Goal: Navigation & Orientation: Locate item on page

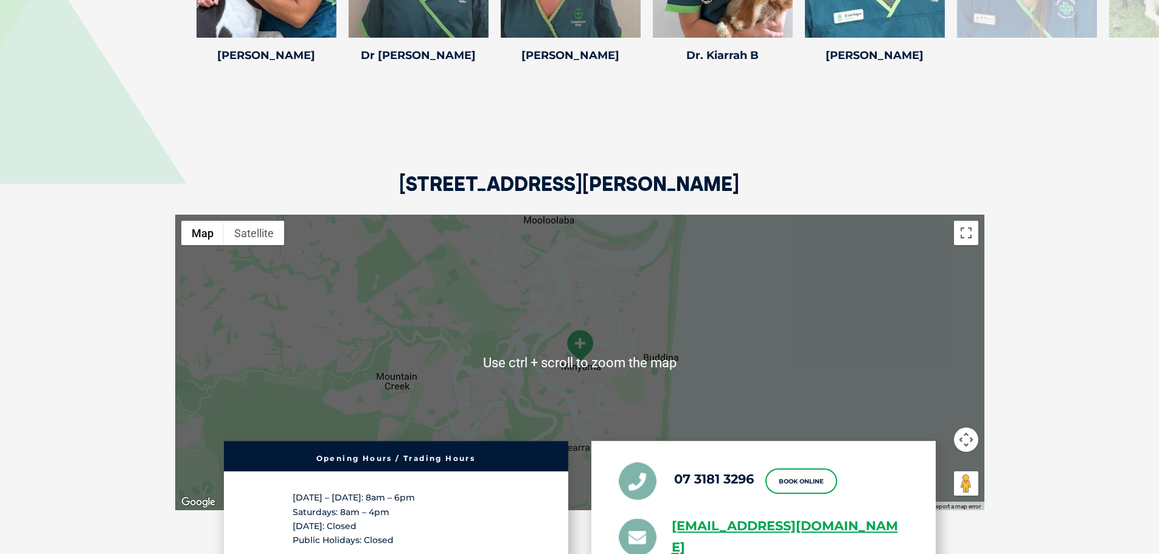
scroll to position [2189, 0]
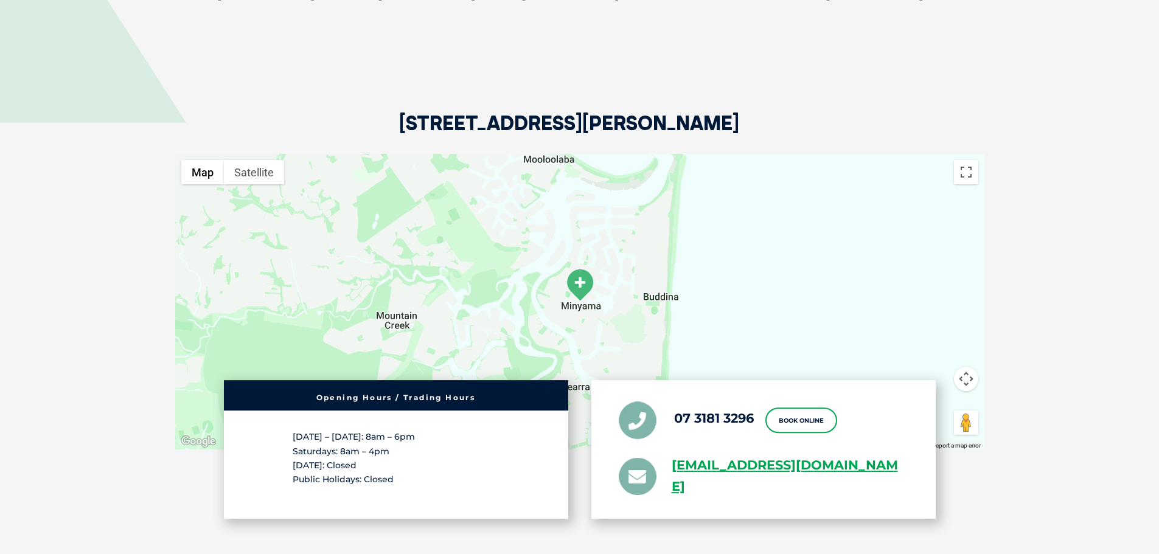
click at [583, 268] on img at bounding box center [579, 284] width 30 height 33
click at [582, 268] on img at bounding box center [579, 284] width 30 height 33
click at [204, 160] on button "Map" at bounding box center [202, 172] width 43 height 24
click at [249, 160] on button "Satellite" at bounding box center [254, 172] width 60 height 24
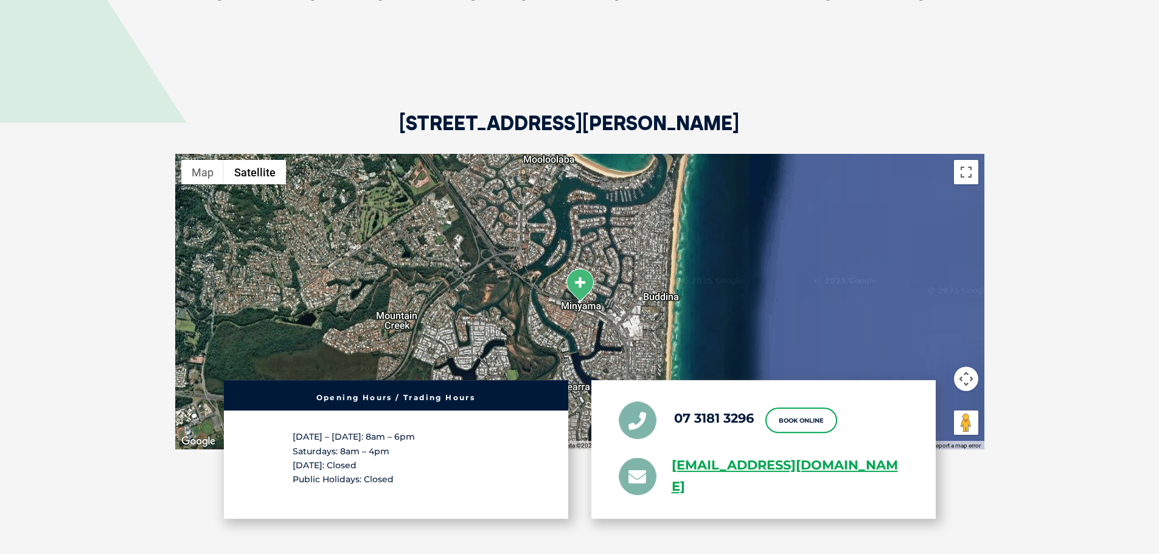
click at [582, 270] on img at bounding box center [579, 284] width 30 height 33
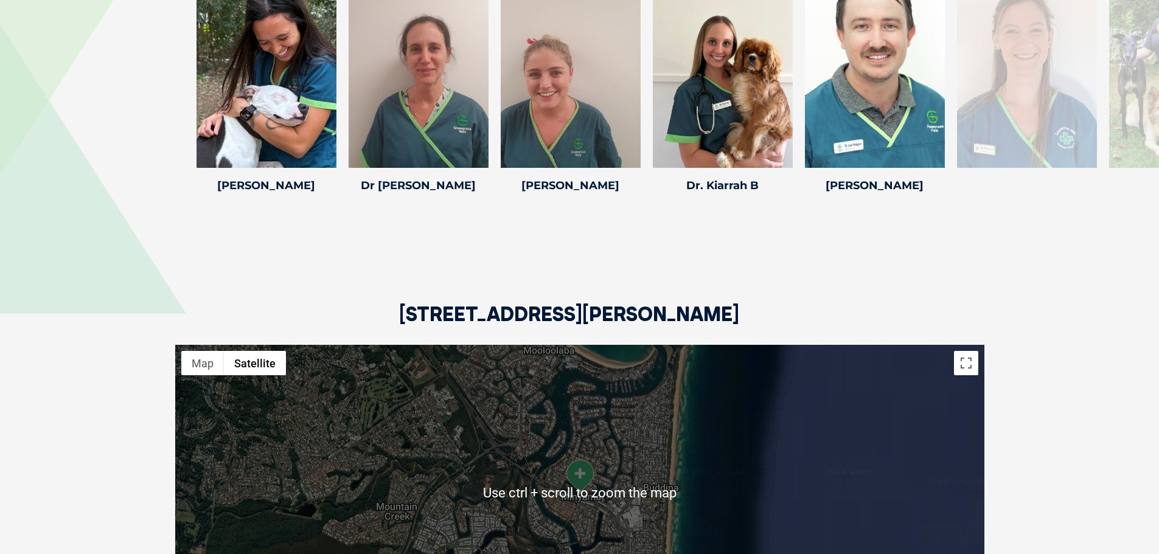
scroll to position [2181, 0]
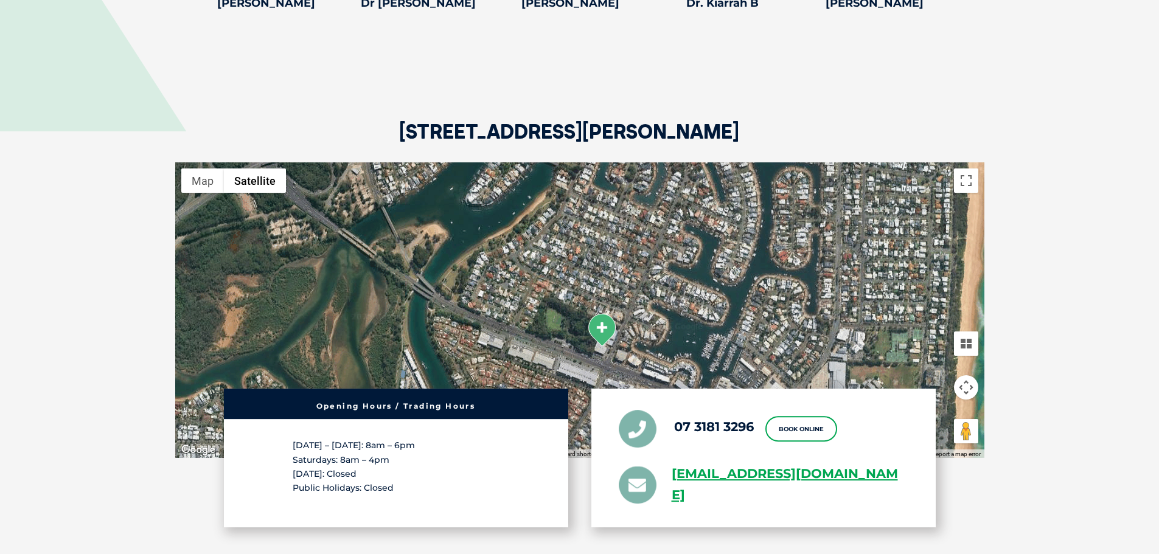
drag, startPoint x: 567, startPoint y: 285, endPoint x: 679, endPoint y: 290, distance: 111.4
click at [681, 289] on div at bounding box center [579, 310] width 809 height 296
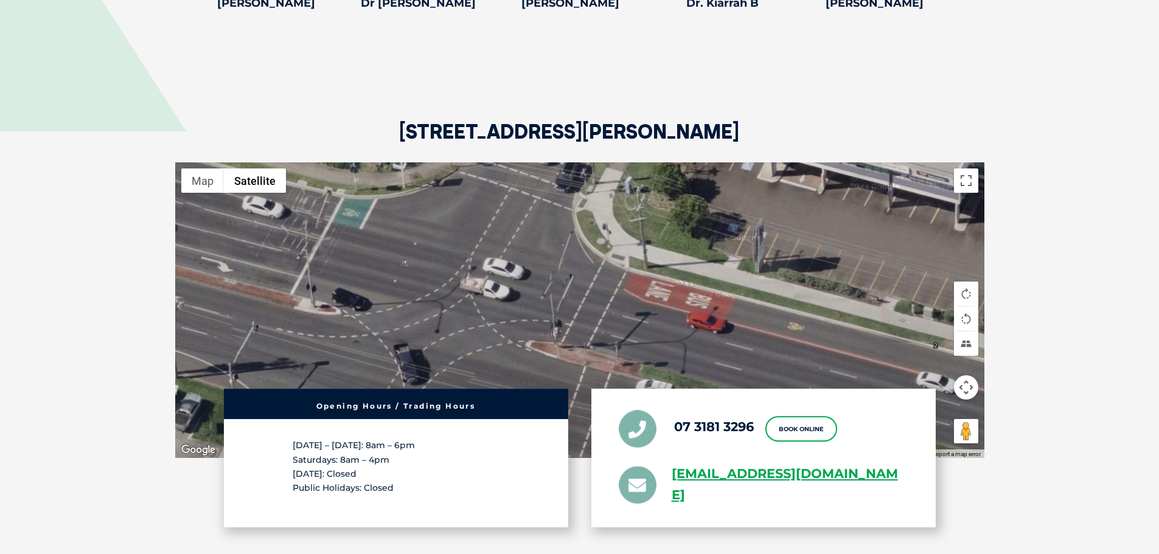
drag, startPoint x: 593, startPoint y: 356, endPoint x: 636, endPoint y: 360, distance: 42.7
click at [633, 353] on div at bounding box center [579, 310] width 809 height 296
drag, startPoint x: 527, startPoint y: 130, endPoint x: 500, endPoint y: 272, distance: 144.2
click at [496, 274] on div "[STREET_ADDRESS][PERSON_NAME] ← Move left → Move right ↑ Move up ↓ Move down + …" at bounding box center [579, 306] width 833 height 582
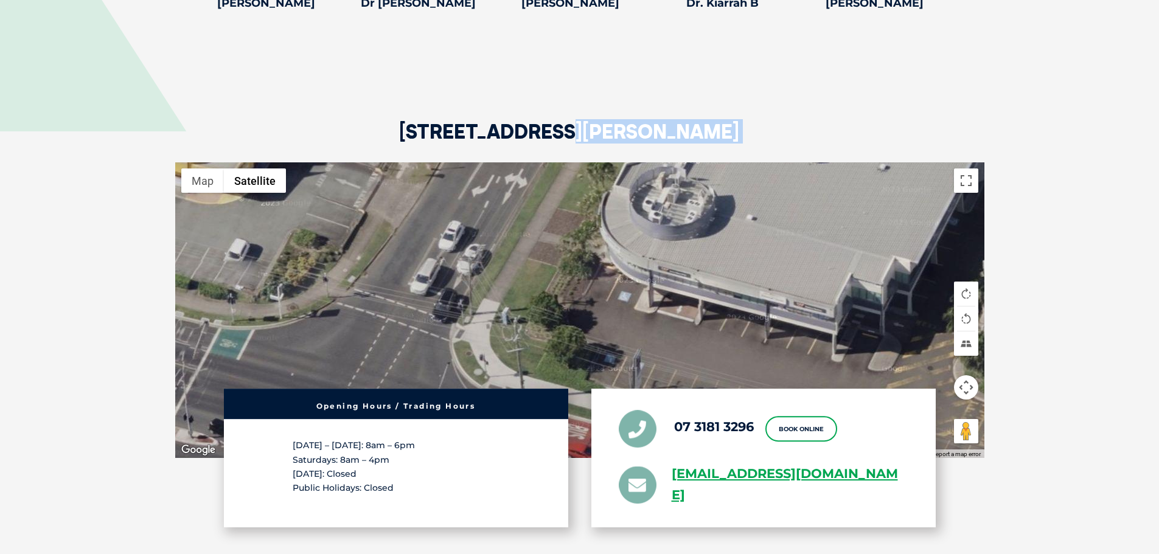
drag, startPoint x: 524, startPoint y: 236, endPoint x: 375, endPoint y: 380, distance: 206.9
click at [375, 380] on div "[STREET_ADDRESS][PERSON_NAME] ← Move left → Move right ↑ Move up ↓ Move down + …" at bounding box center [579, 306] width 833 height 582
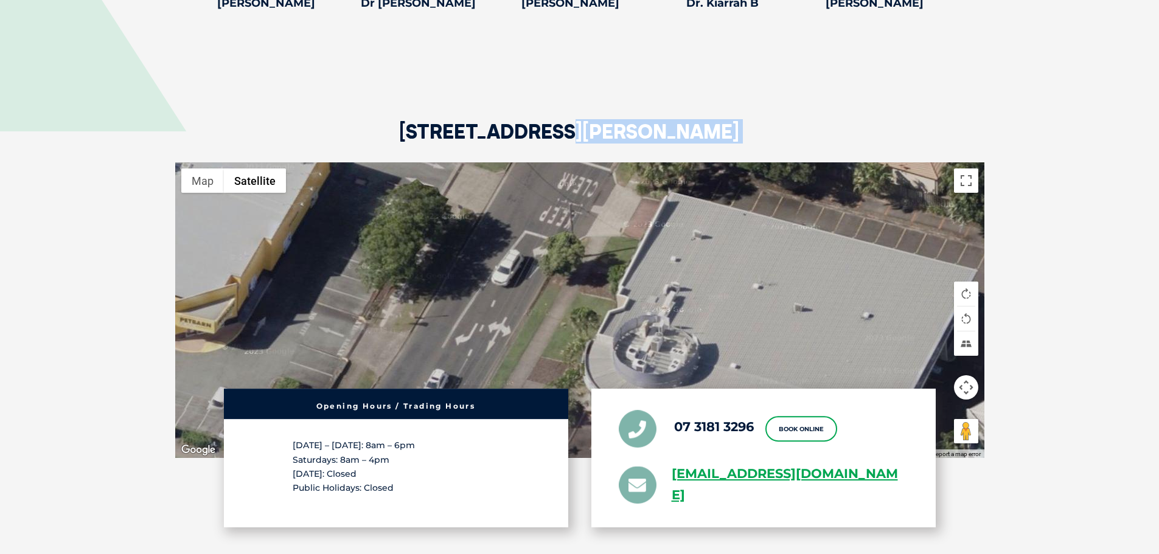
drag, startPoint x: 308, startPoint y: 271, endPoint x: 314, endPoint y: 409, distance: 138.8
click at [314, 409] on div "[STREET_ADDRESS][PERSON_NAME] ← Move left → Move right ↑ Move up ↓ Move down + …" at bounding box center [579, 306] width 833 height 582
click at [418, 292] on div at bounding box center [579, 310] width 809 height 296
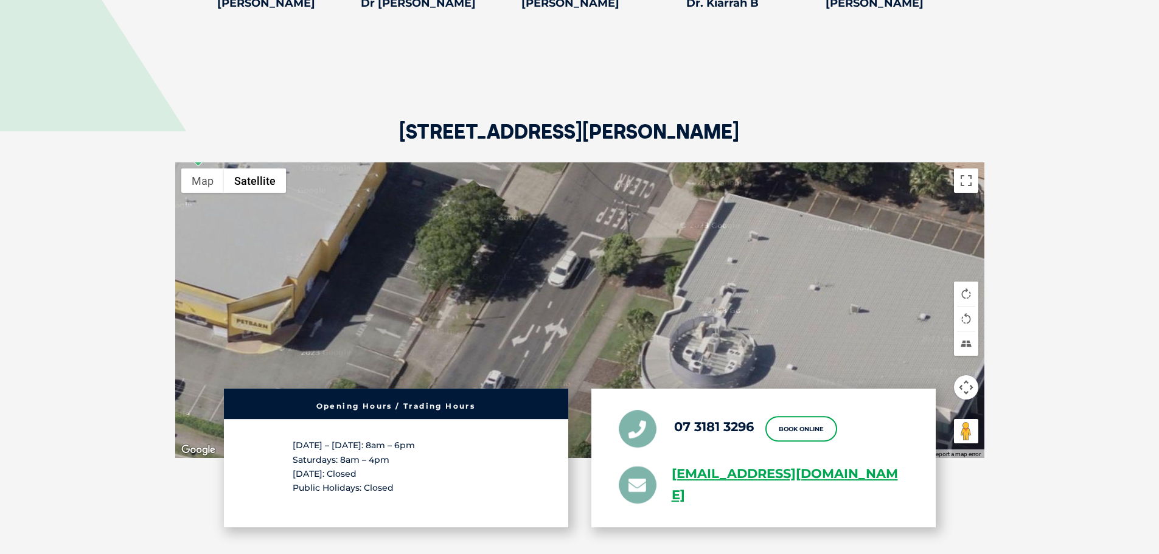
drag, startPoint x: 423, startPoint y: 282, endPoint x: 497, endPoint y: 291, distance: 75.4
click at [497, 291] on div at bounding box center [579, 310] width 809 height 296
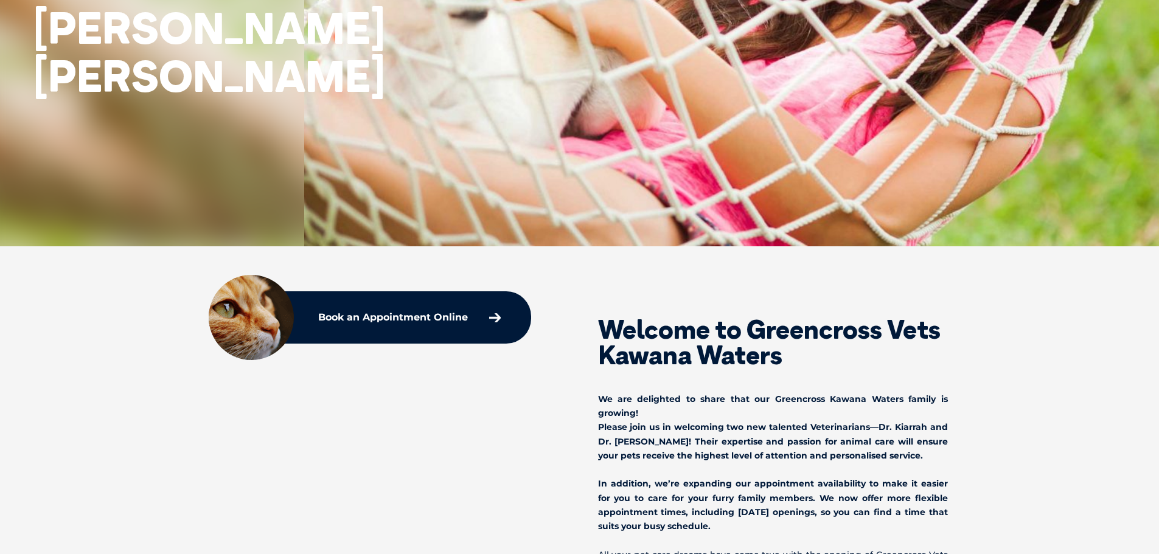
scroll to position [0, 0]
